Goal: Information Seeking & Learning: Understand process/instructions

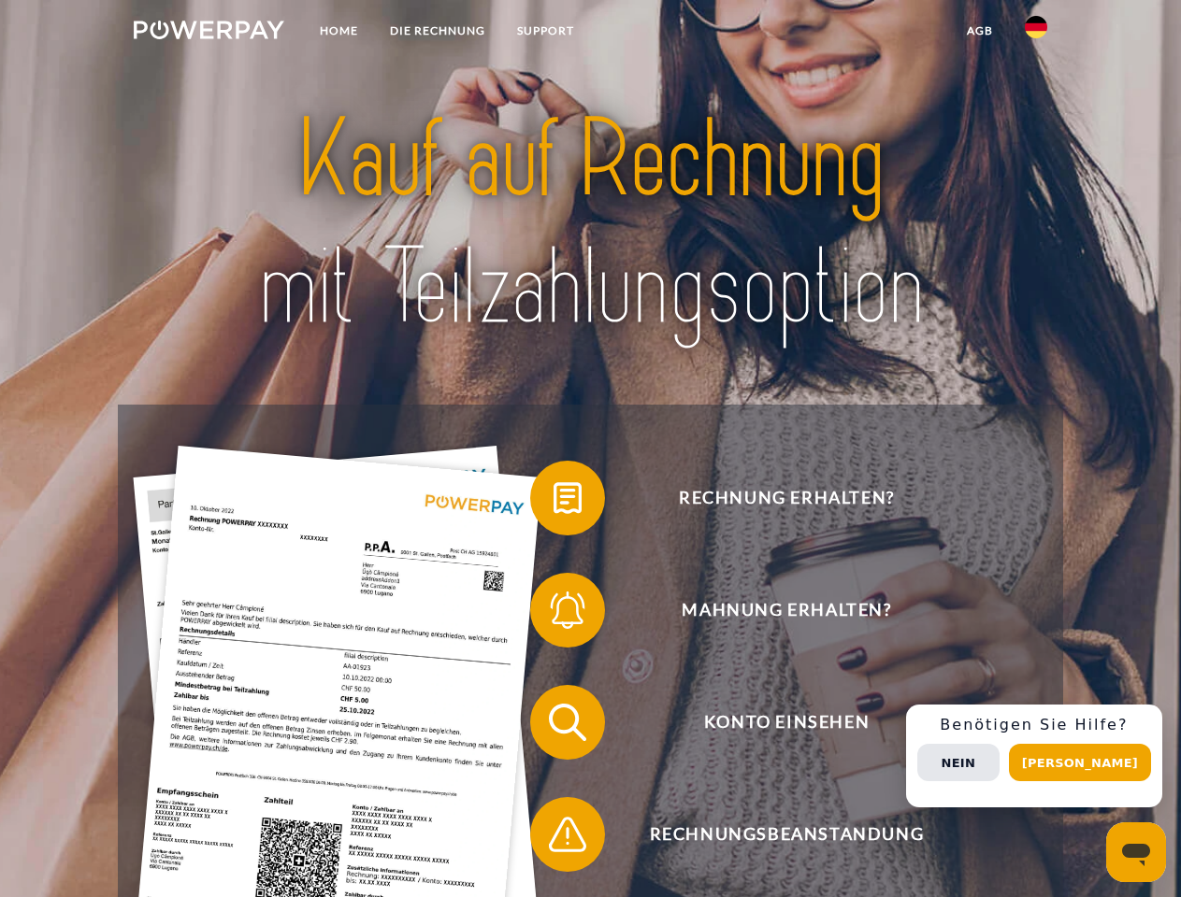
click at [208, 33] on img at bounding box center [209, 30] width 150 height 19
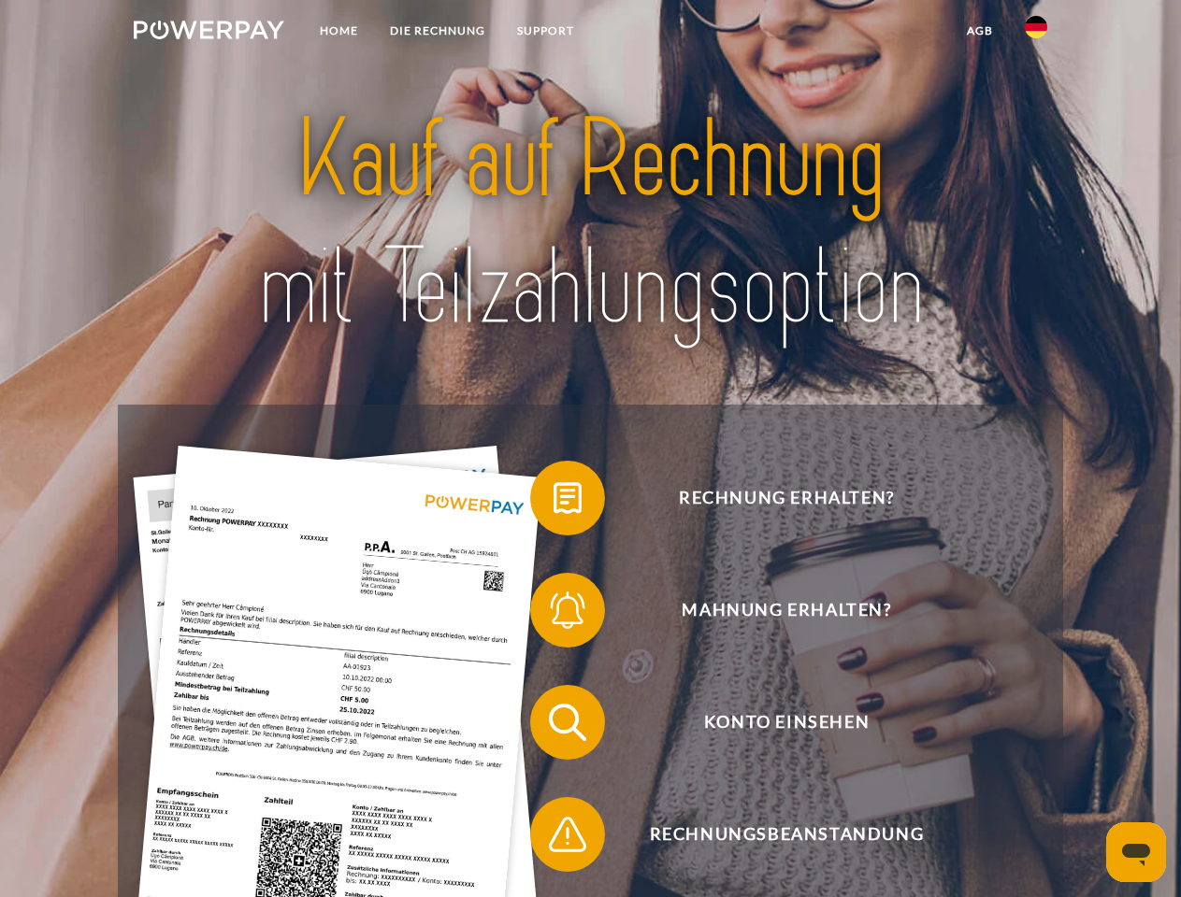
click at [1036, 33] on img at bounding box center [1035, 27] width 22 height 22
click at [979, 31] on link "agb" at bounding box center [980, 31] width 58 height 34
click at [553, 502] on span at bounding box center [539, 497] width 93 height 93
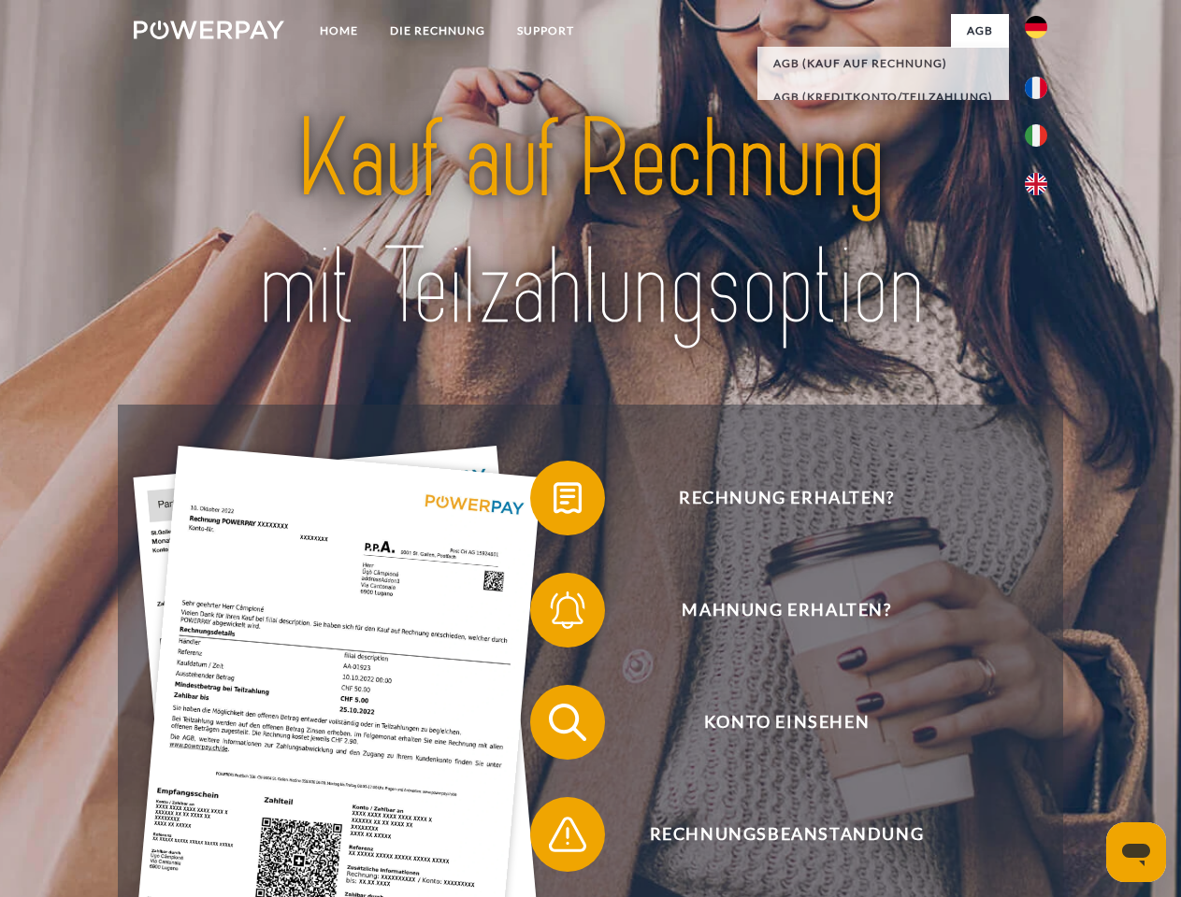
click at [553, 614] on span at bounding box center [539, 610] width 93 height 93
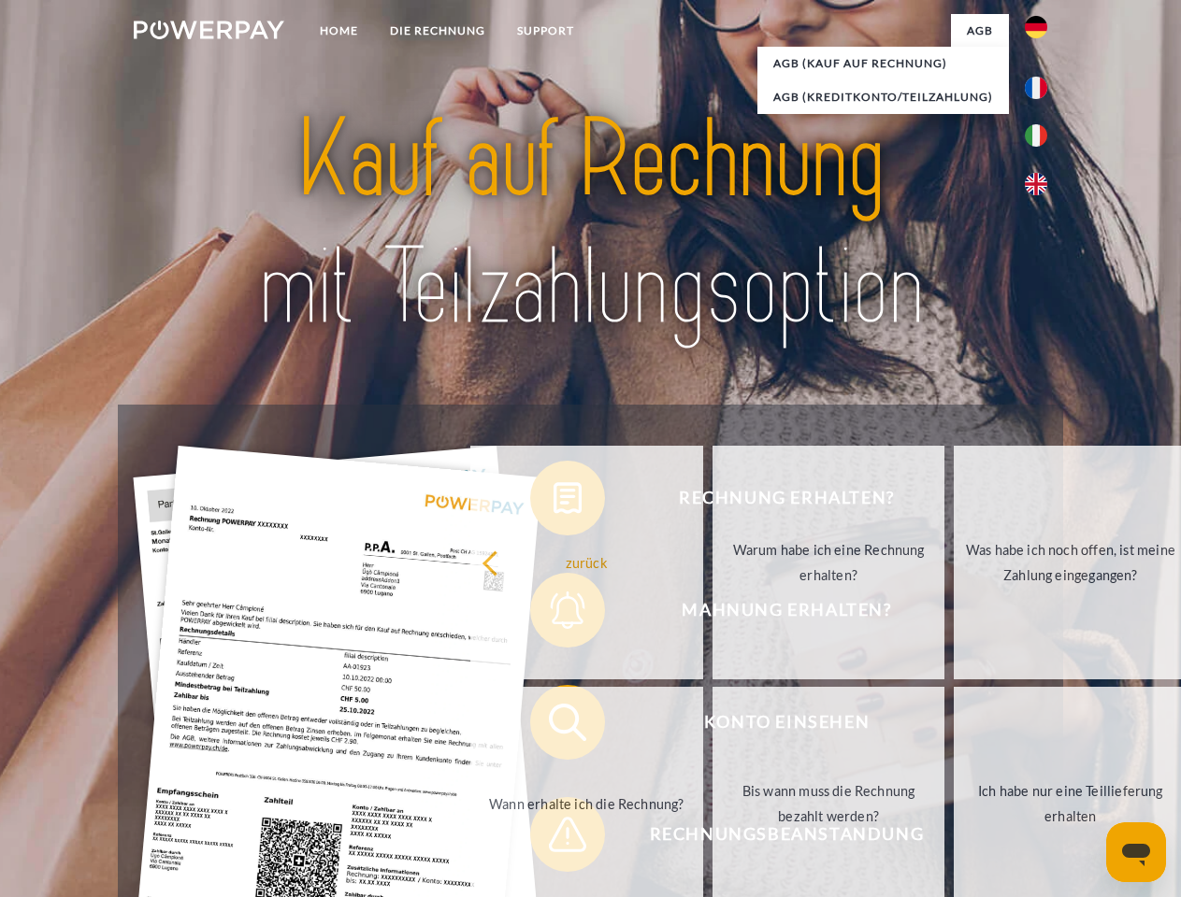
click at [712, 726] on link "Bis wann muss die Rechnung bezahlt werden?" at bounding box center [828, 804] width 233 height 234
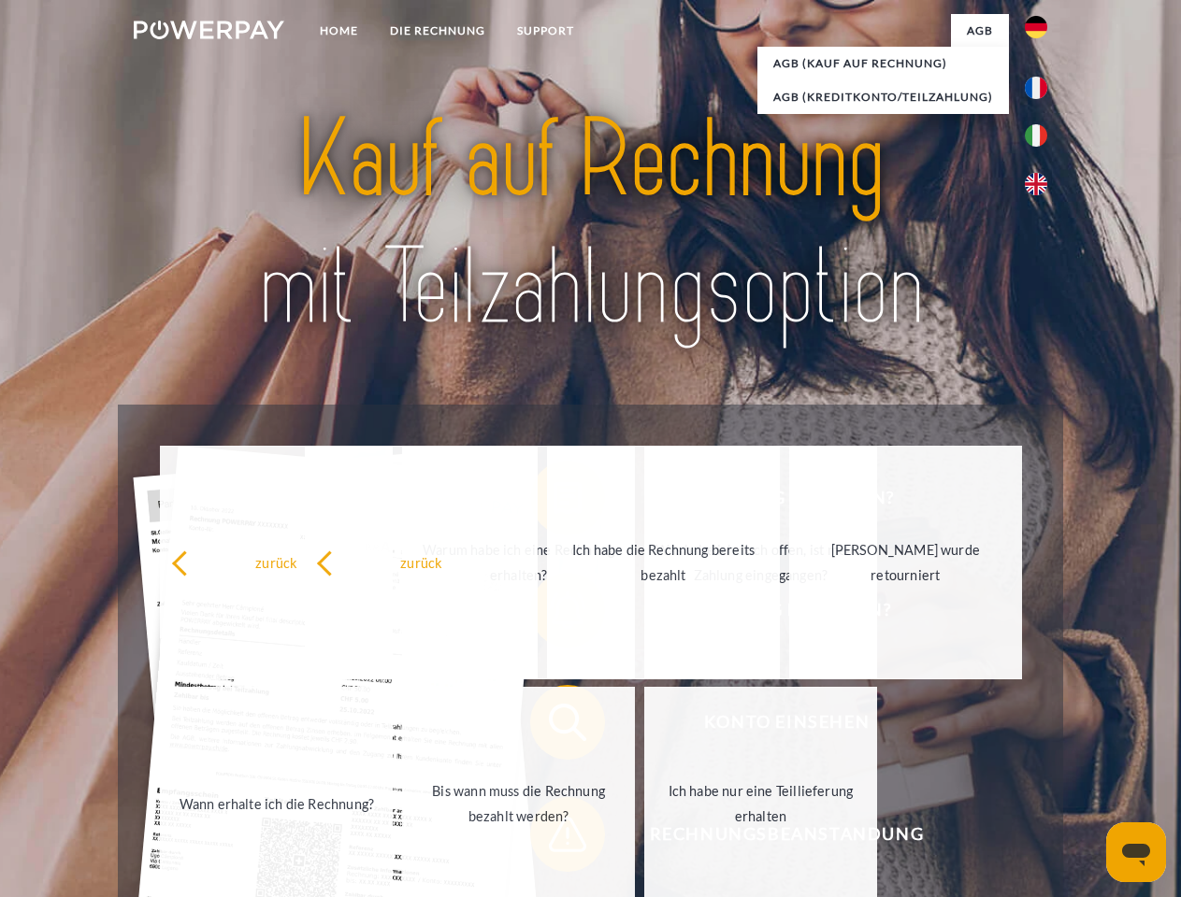
click at [553, 838] on span at bounding box center [539, 834] width 93 height 93
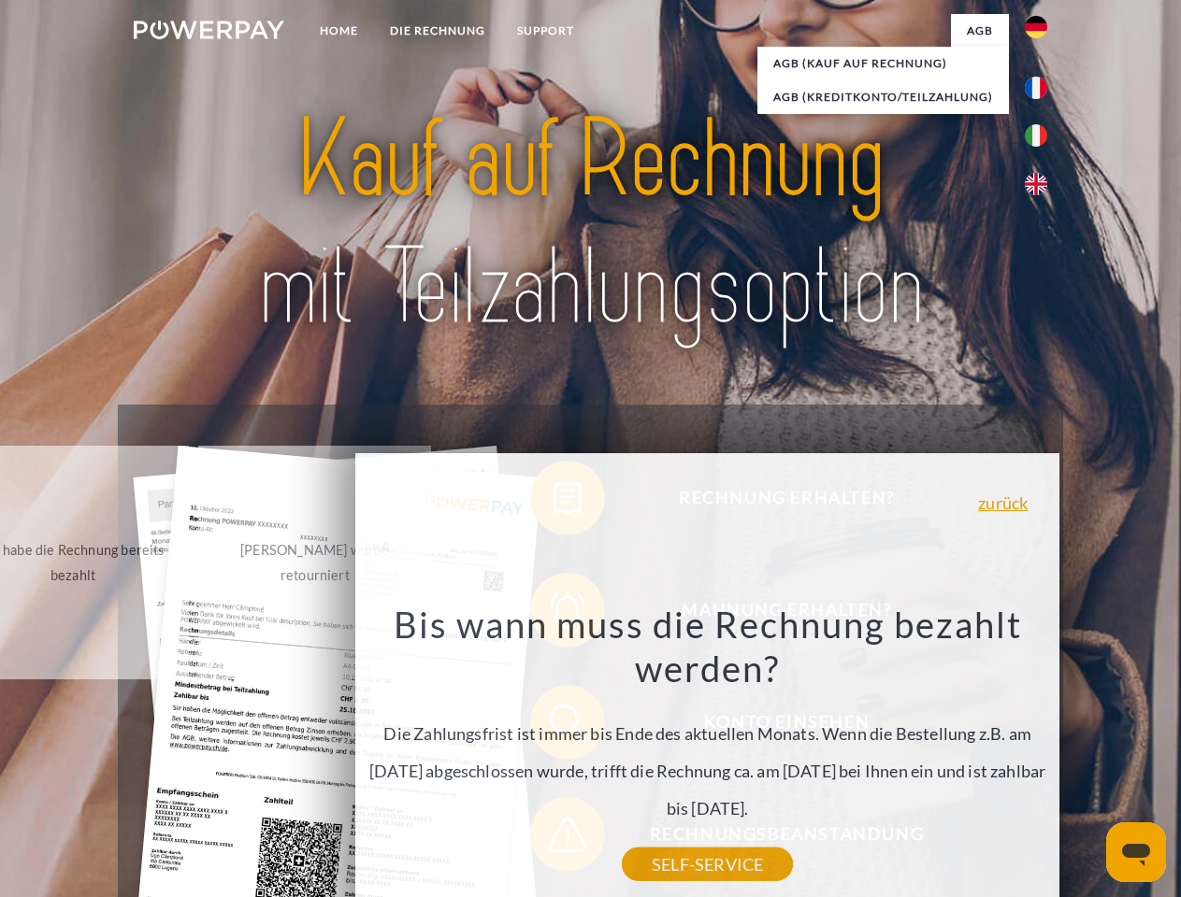
click at [1040, 756] on div "Rechnung erhalten? Mahnung erhalten? Konto einsehen" at bounding box center [590, 779] width 944 height 748
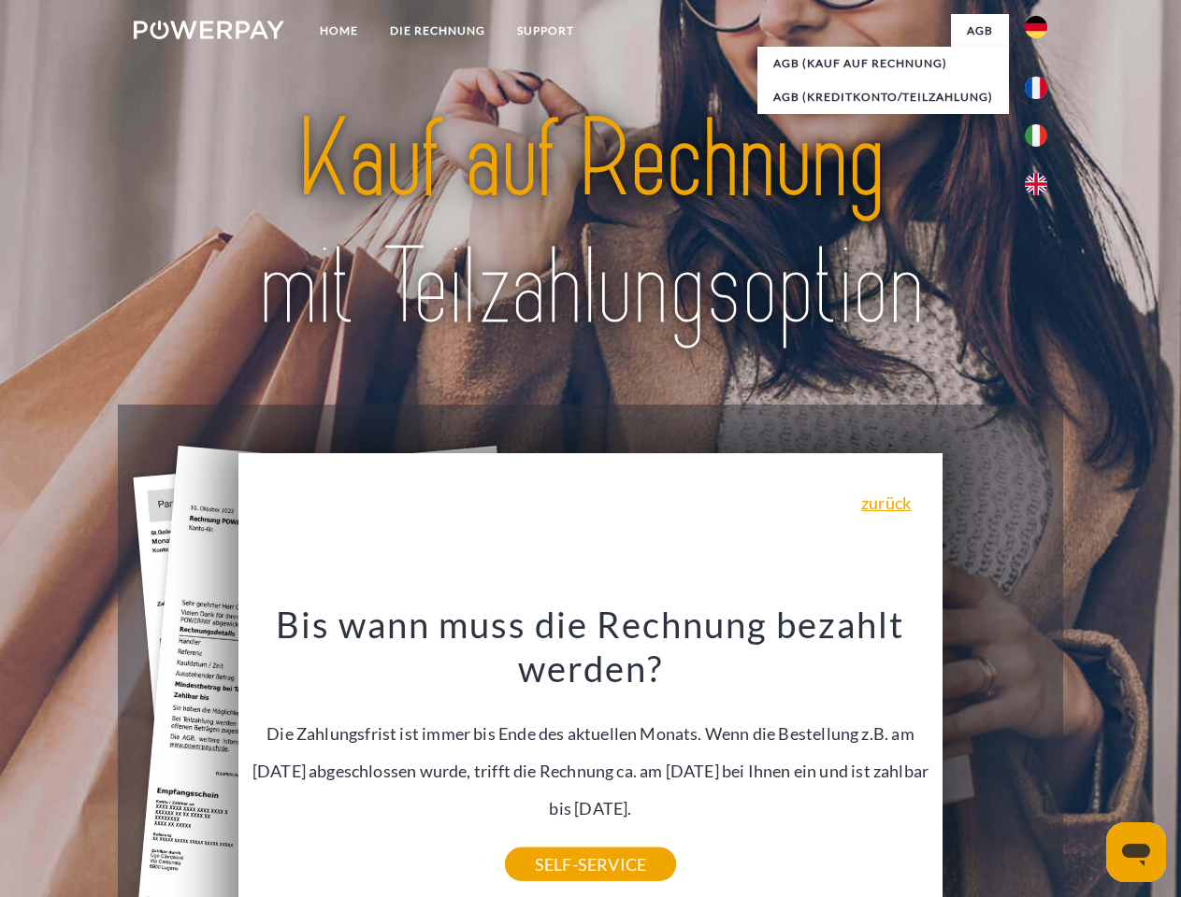
click at [995, 760] on span "Konto einsehen" at bounding box center [786, 722] width 458 height 75
click at [1086, 763] on header "Home DIE RECHNUNG SUPPORT" at bounding box center [590, 645] width 1181 height 1291
